Goal: Task Accomplishment & Management: Manage account settings

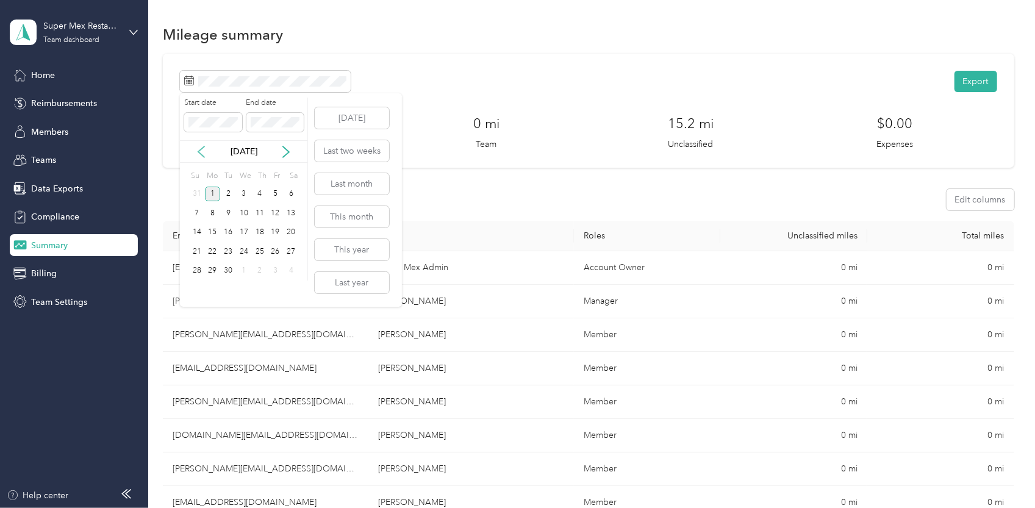
click at [204, 156] on icon at bounding box center [201, 151] width 6 height 11
click at [209, 250] on div "18" at bounding box center [213, 251] width 16 height 15
click at [189, 295] on div "31" at bounding box center [197, 290] width 16 height 15
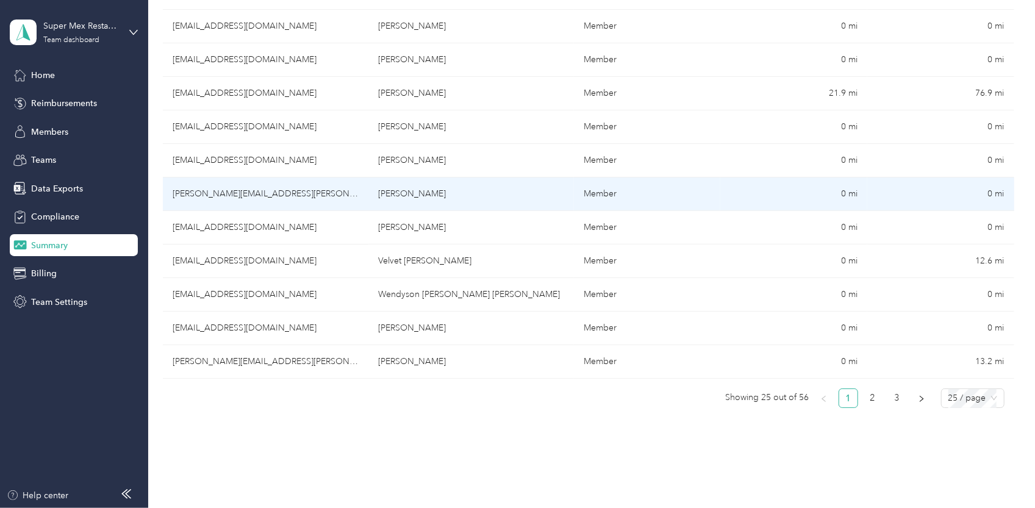
scroll to position [732, 0]
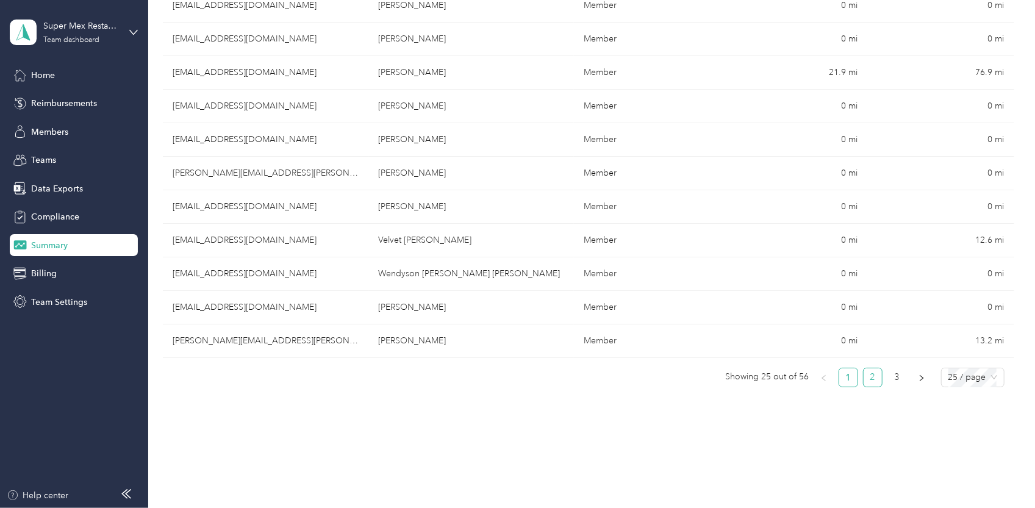
click at [874, 376] on link "2" at bounding box center [873, 378] width 18 height 18
click at [991, 369] on span "25 / page" at bounding box center [973, 378] width 49 height 18
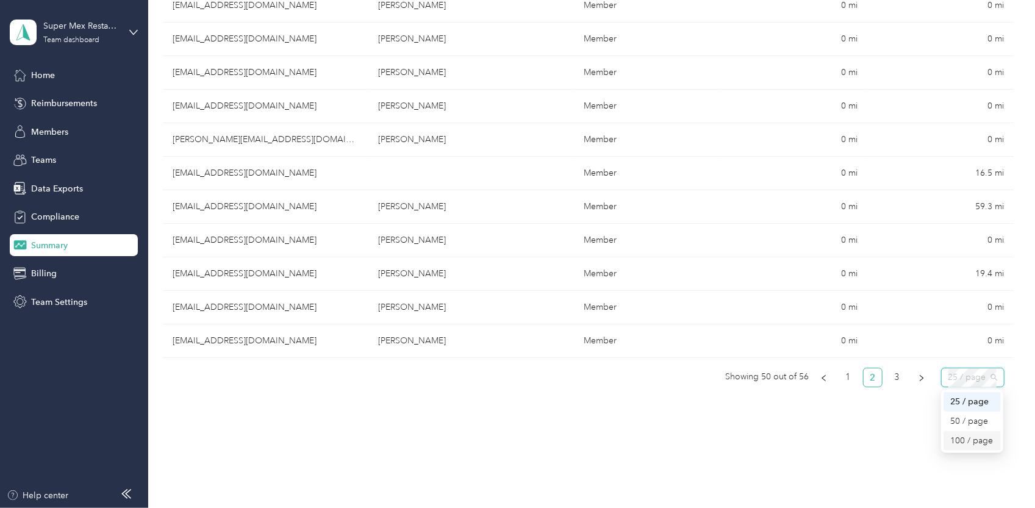
click at [973, 440] on iframe at bounding box center [1001, 474] width 68 height 68
click at [986, 369] on span "25 / page" at bounding box center [973, 378] width 49 height 18
click at [987, 382] on div "25 / page" at bounding box center [972, 378] width 63 height 20
click at [985, 370] on span "25 / page" at bounding box center [973, 378] width 49 height 18
click at [957, 442] on div "100 / page" at bounding box center [972, 440] width 43 height 13
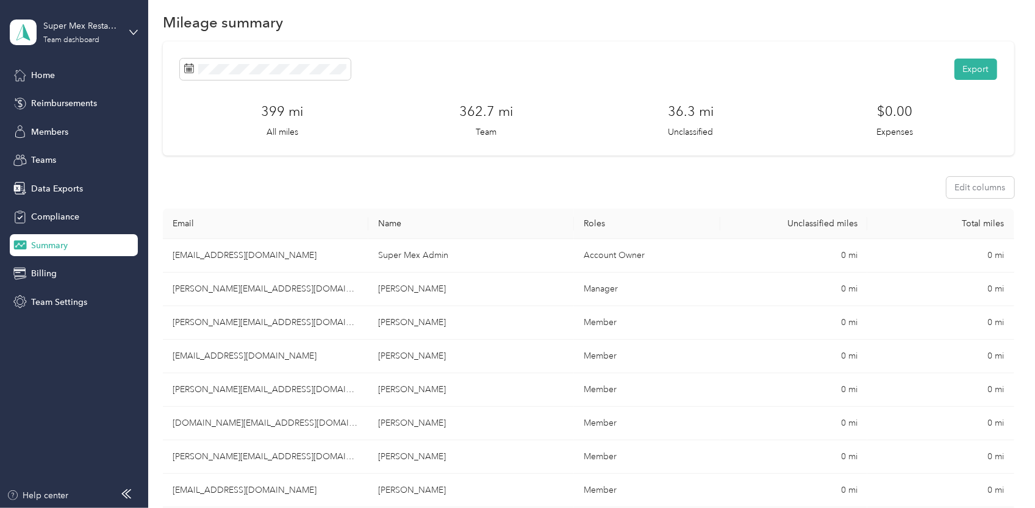
scroll to position [0, 0]
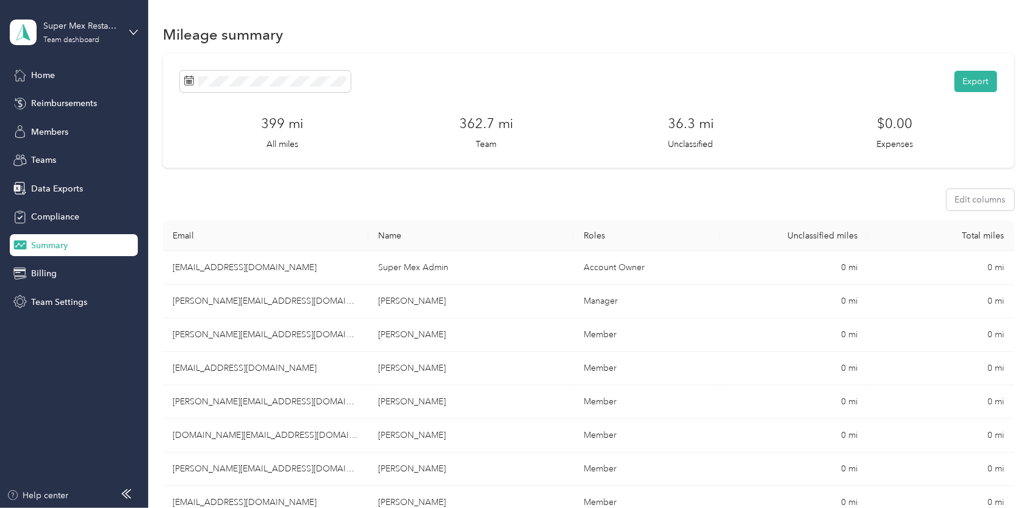
click at [832, 236] on th "Unclassified miles" at bounding box center [794, 236] width 147 height 31
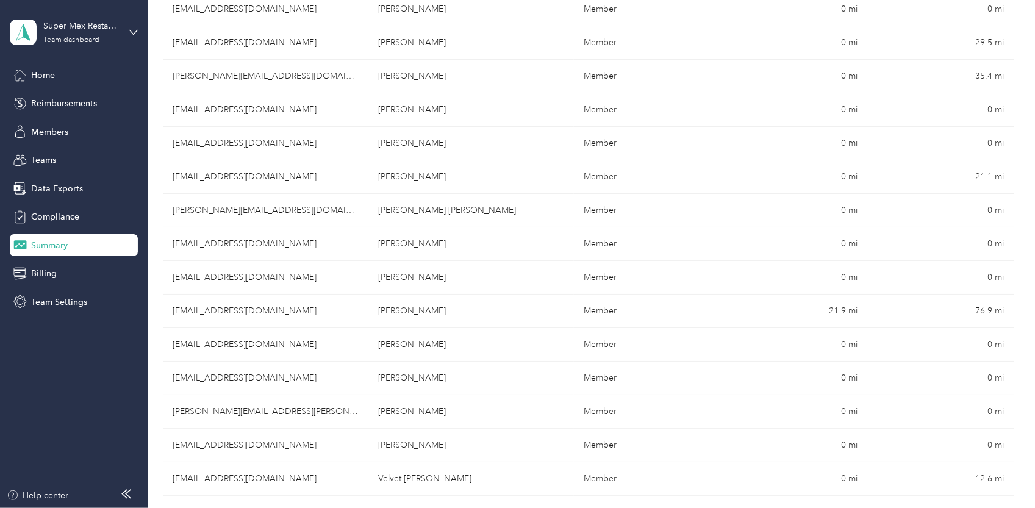
scroll to position [366, 0]
